Goal: Information Seeking & Learning: Learn about a topic

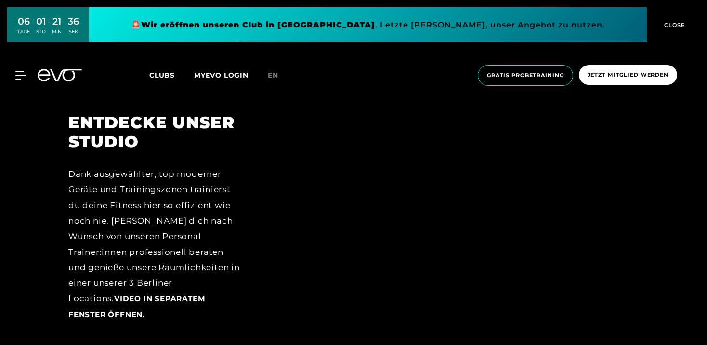
click at [439, 191] on div at bounding box center [452, 225] width 371 height 224
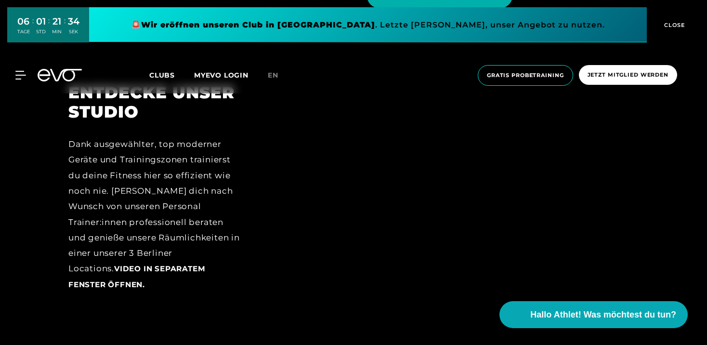
scroll to position [1459, 0]
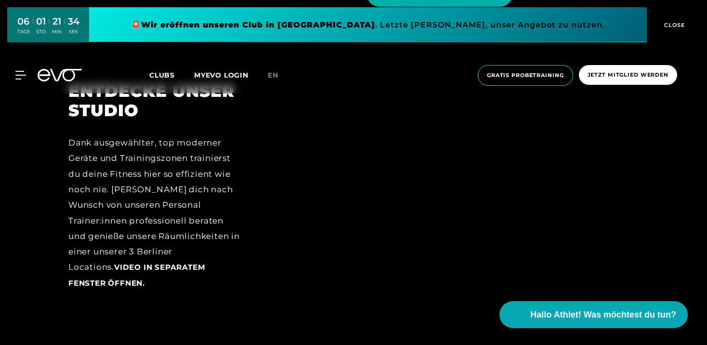
click at [350, 234] on div at bounding box center [452, 193] width 371 height 224
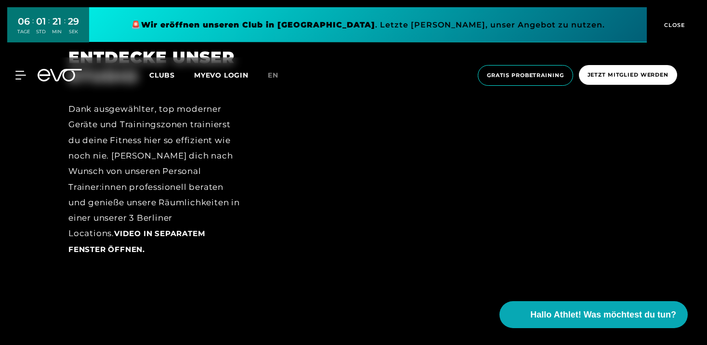
scroll to position [1492, 0]
click at [151, 208] on div "Dank ausgewählter, top moderner Geräte und Trainingszonen trainierst du deine F…" at bounding box center [154, 180] width 172 height 156
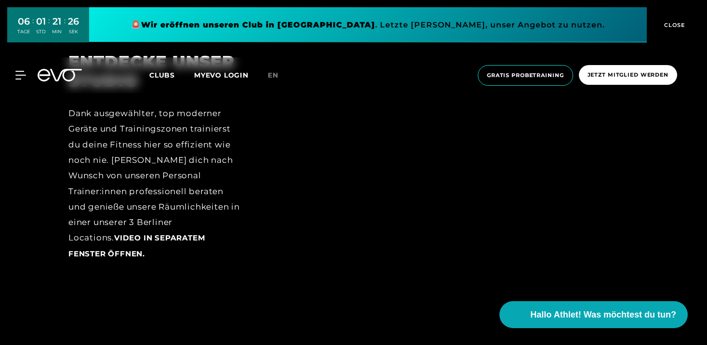
click at [205, 233] on span "Video in separatem Fenster öffnen." at bounding box center [136, 245] width 137 height 25
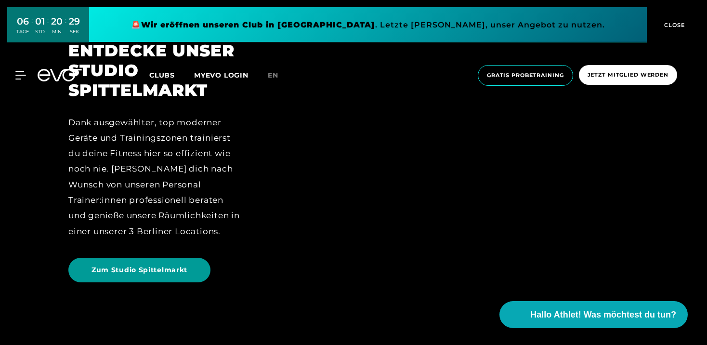
click at [196, 268] on span "Zum Studio Spittelmarkt" at bounding box center [139, 270] width 142 height 25
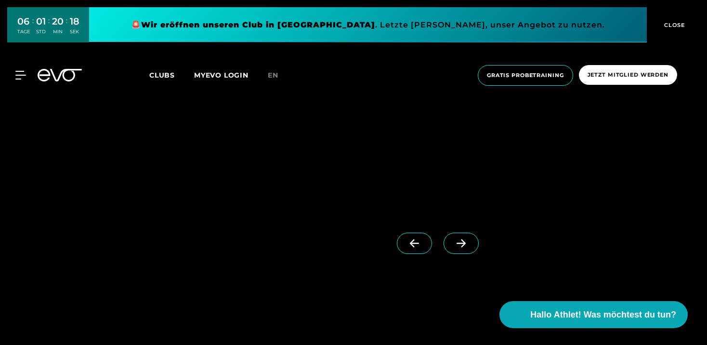
scroll to position [901, 0]
click at [439, 131] on img at bounding box center [296, 108] width 456 height 208
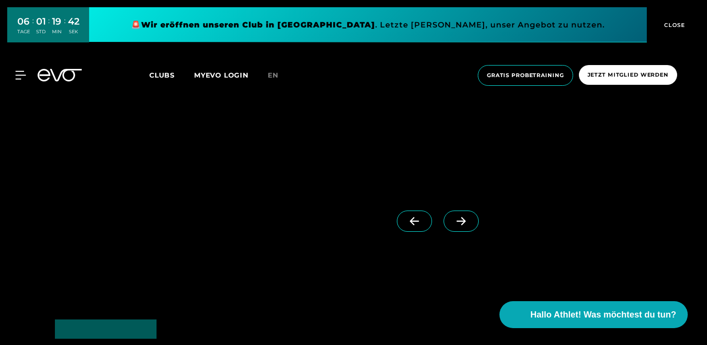
scroll to position [2349, 0]
click at [456, 220] on span at bounding box center [461, 222] width 35 height 21
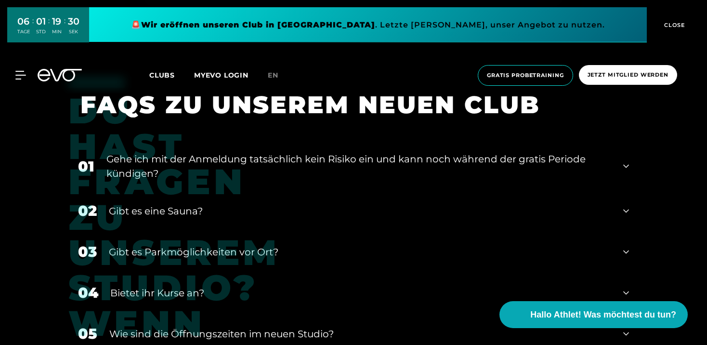
scroll to position [3552, 0]
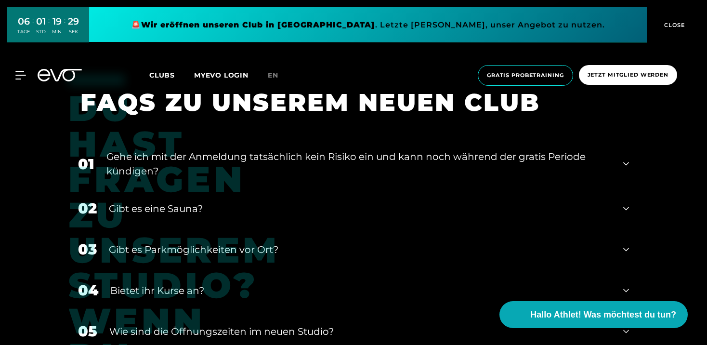
click at [624, 203] on icon at bounding box center [626, 209] width 6 height 12
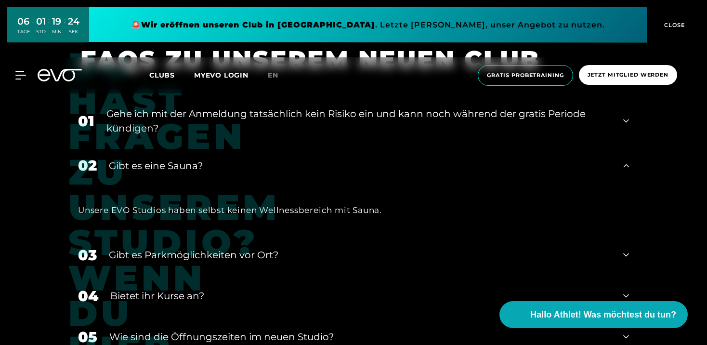
scroll to position [3596, 0]
click at [325, 248] on div "Gibt es Parkmöglichkeiten vor Ort?" at bounding box center [360, 254] width 502 height 14
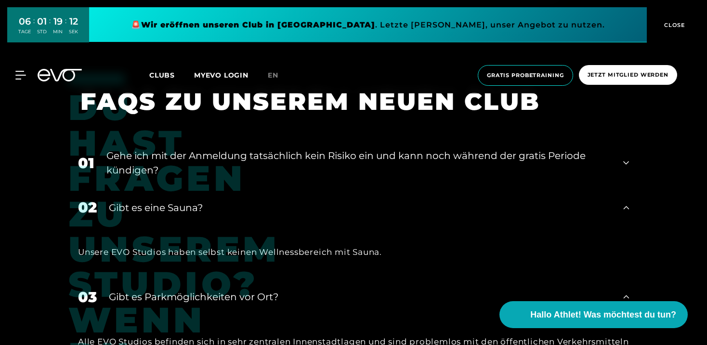
scroll to position [3546, 0]
